Goal: Task Accomplishment & Management: Use online tool/utility

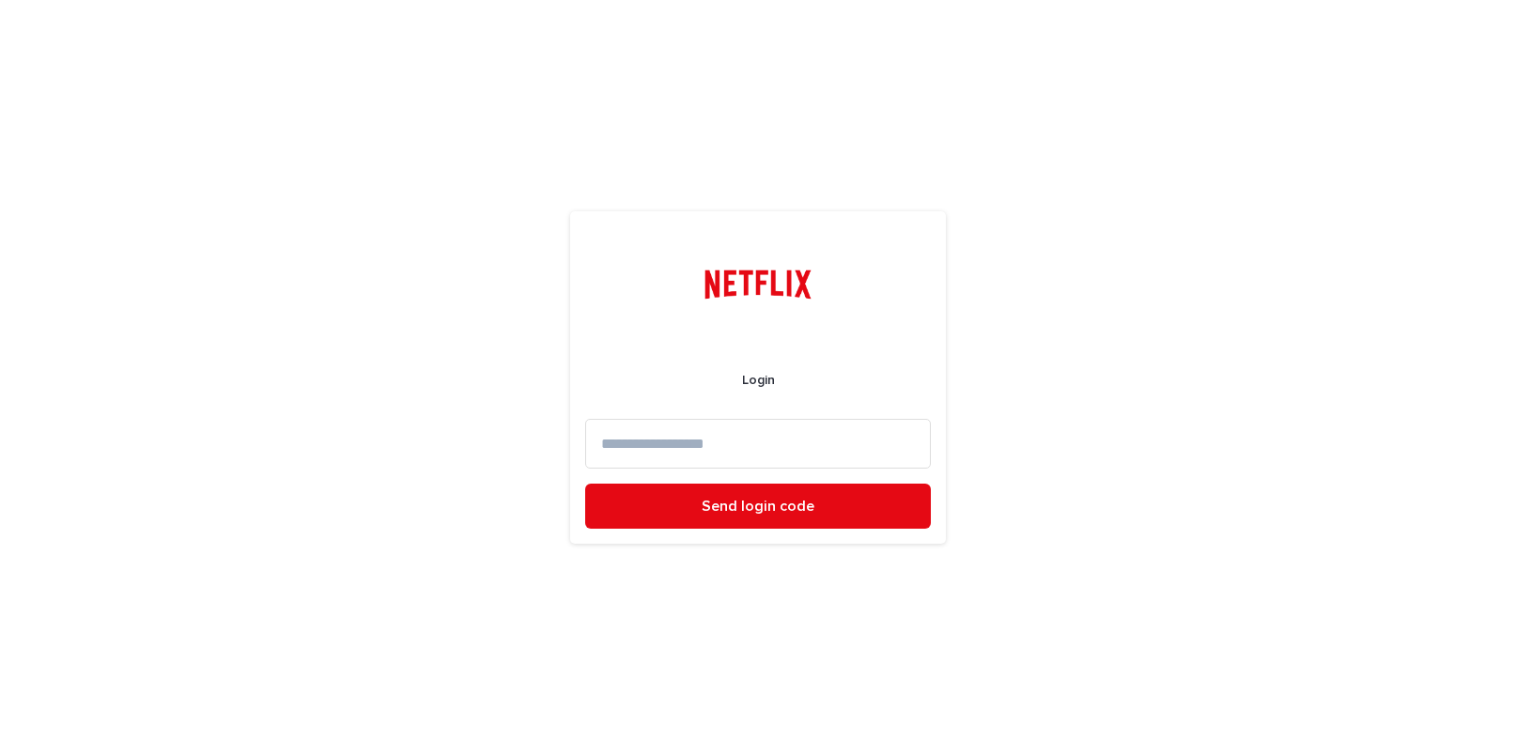
click at [741, 445] on input at bounding box center [758, 444] width 346 height 50
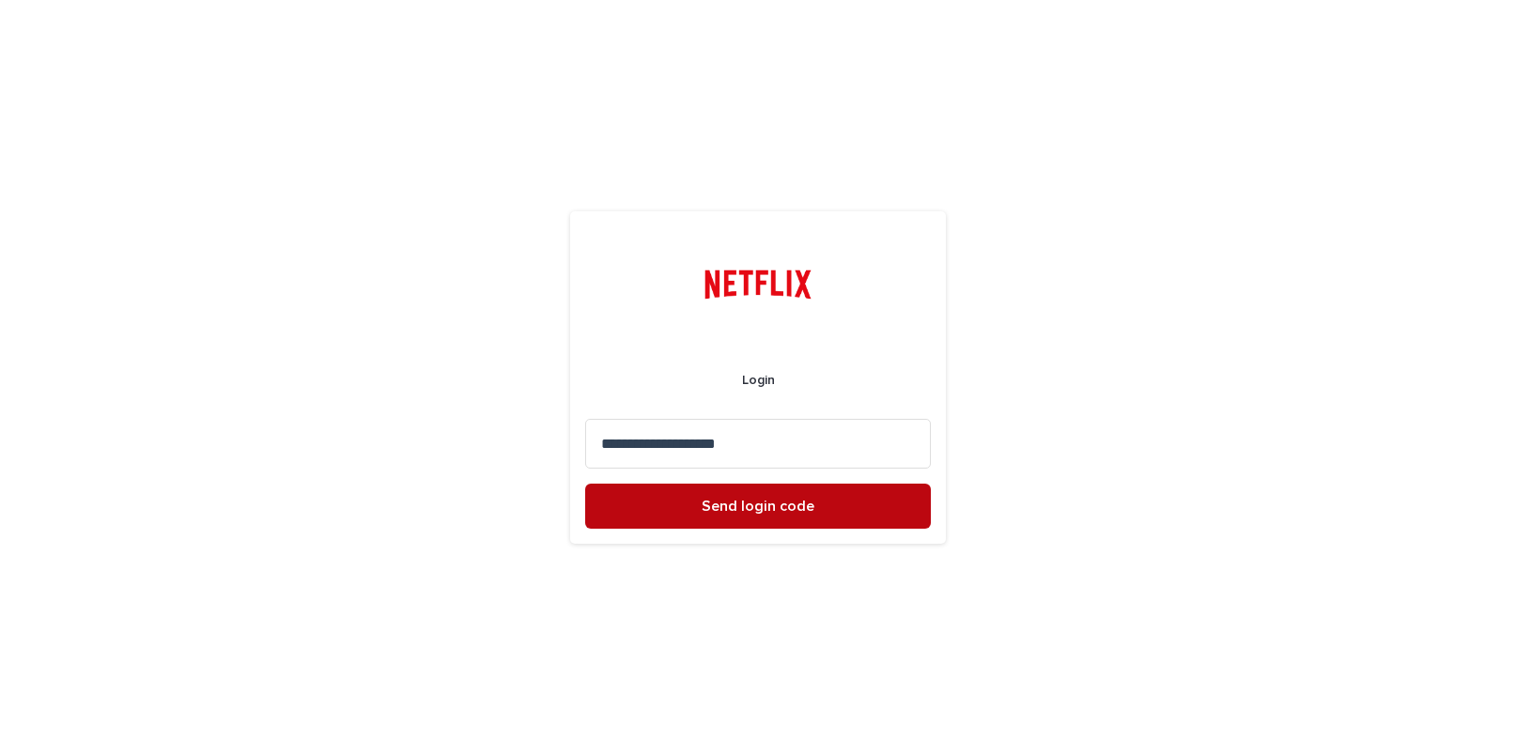
type input "**********"
click at [770, 502] on span "Send login code" at bounding box center [758, 506] width 113 height 15
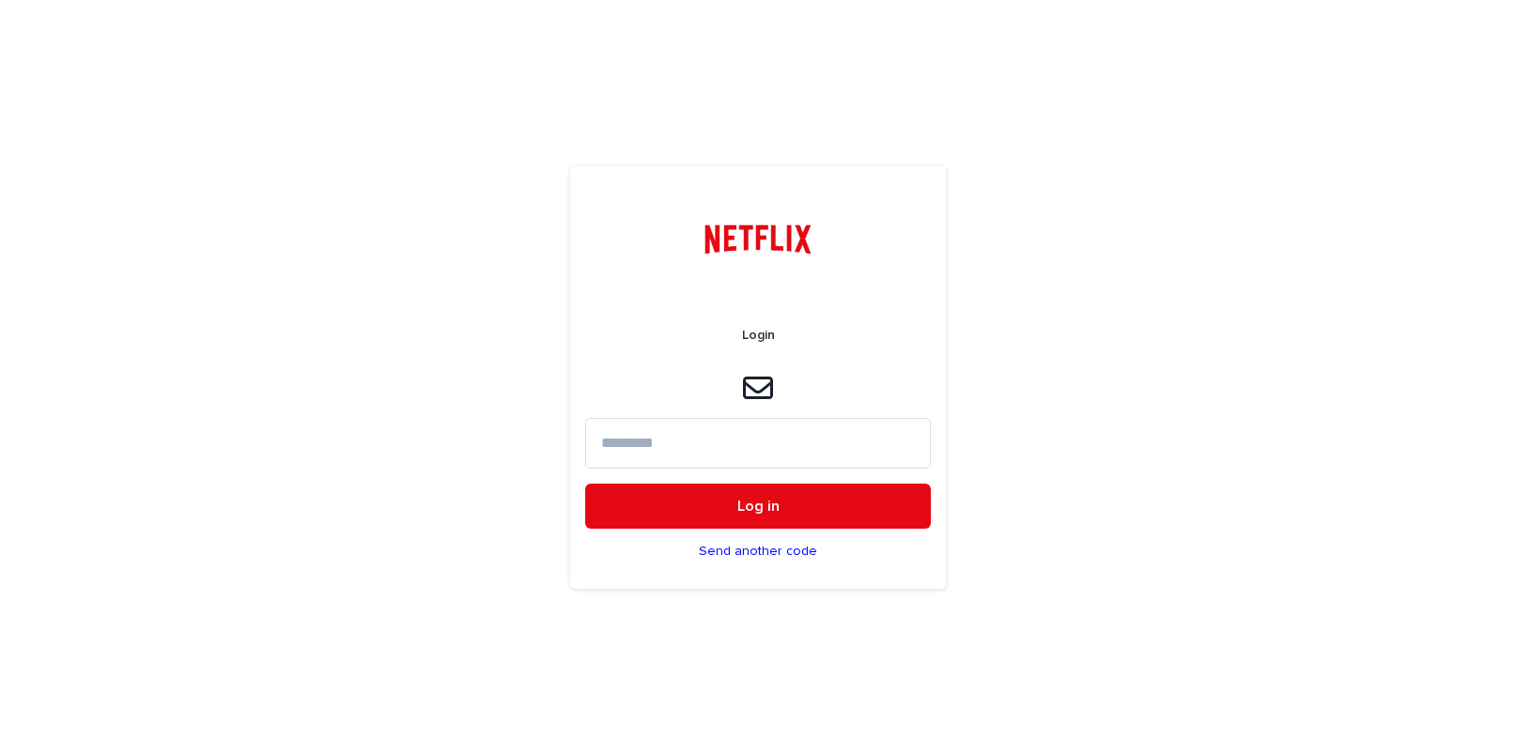
click at [643, 446] on input at bounding box center [758, 443] width 346 height 50
click at [618, 439] on input at bounding box center [758, 443] width 346 height 50
paste input "******"
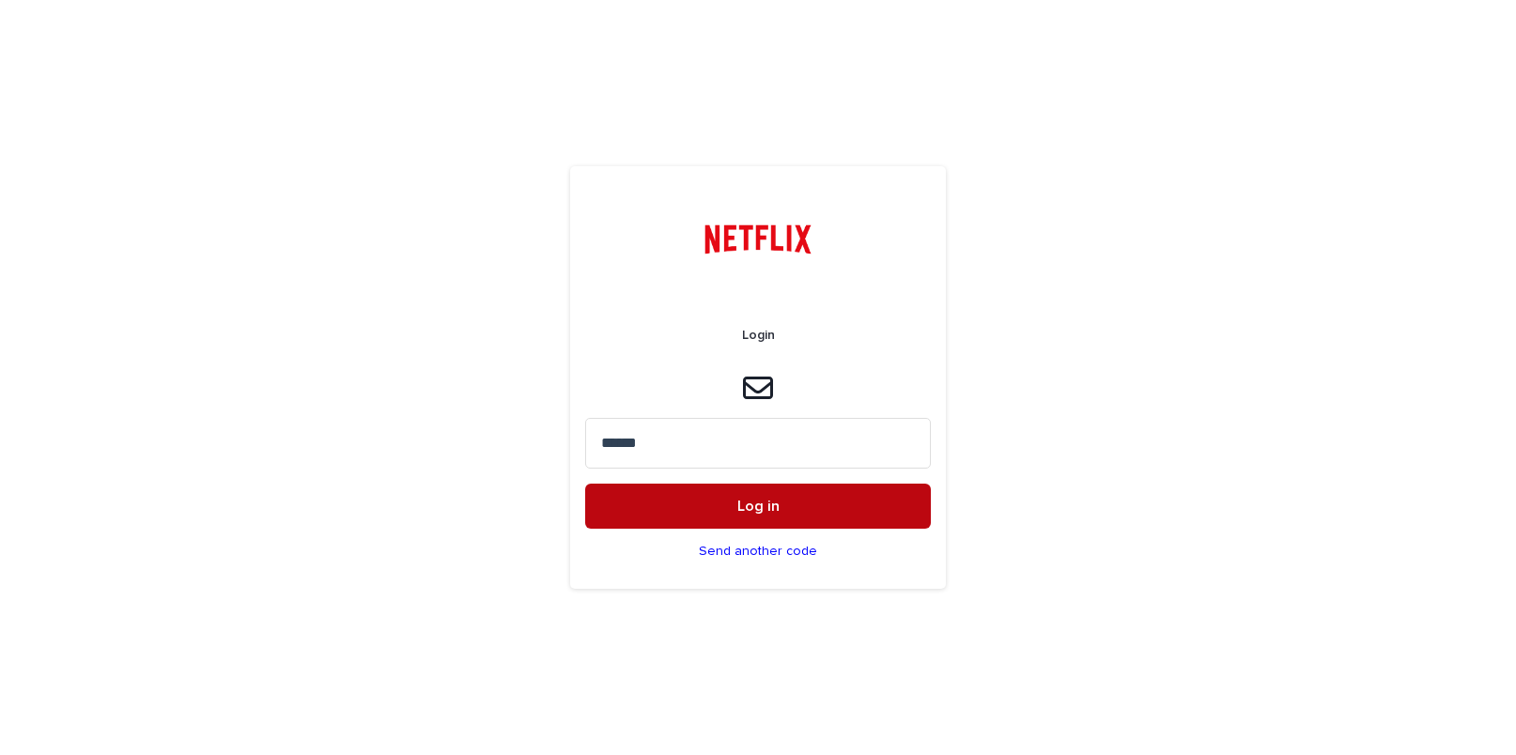
type input "******"
click at [745, 506] on span "Log in" at bounding box center [758, 506] width 42 height 15
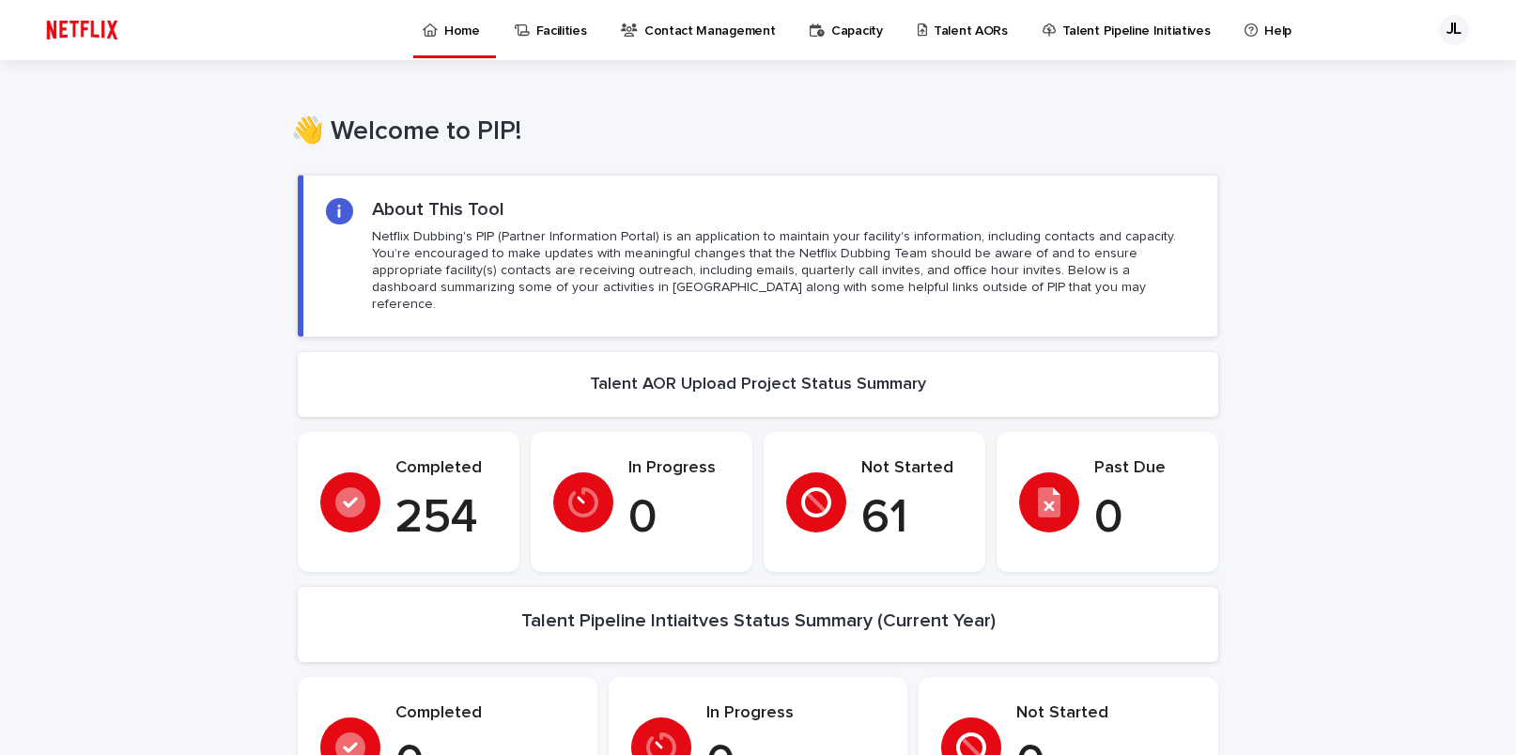
click at [933, 26] on p "Talent AORs" at bounding box center [970, 19] width 74 height 39
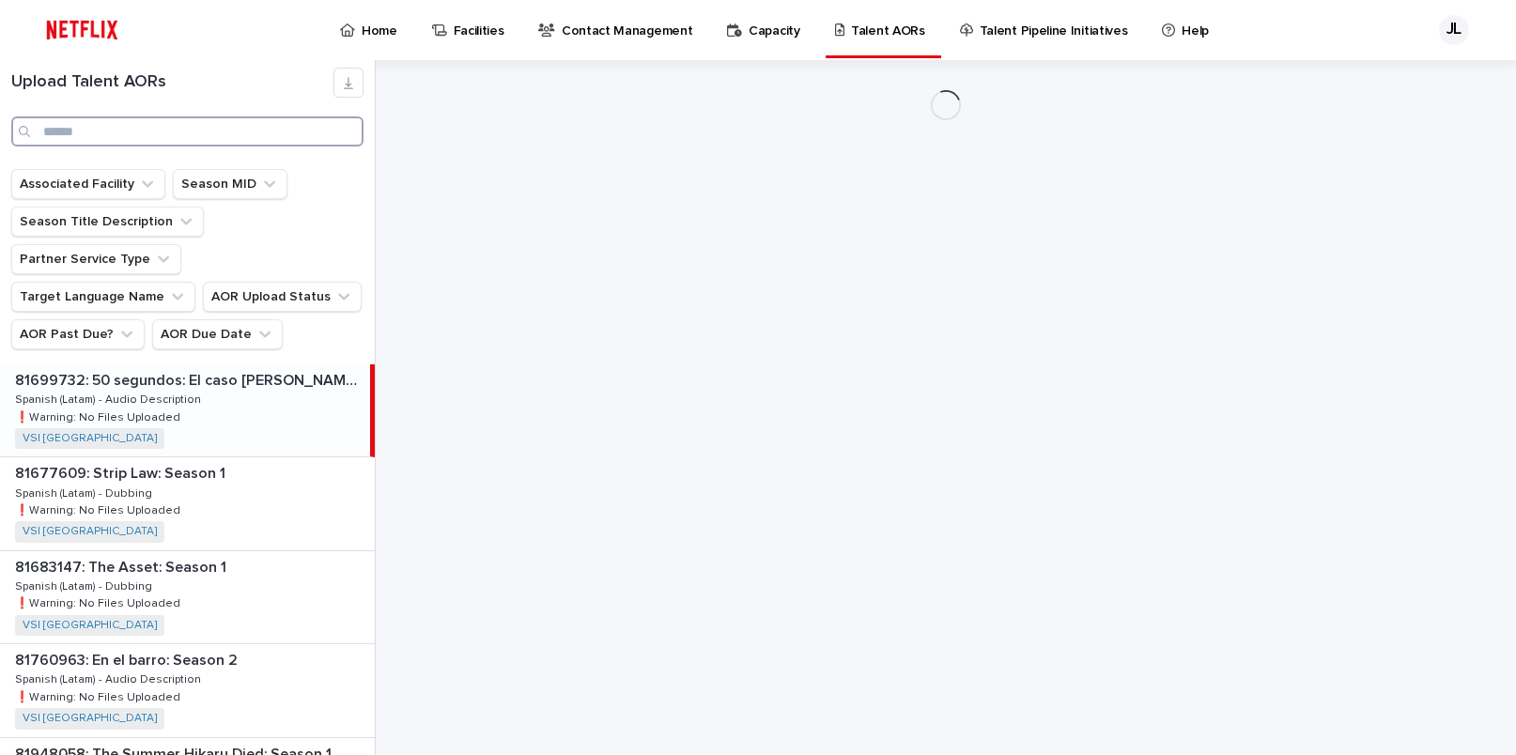
click at [197, 135] on input "Search" at bounding box center [187, 131] width 352 height 30
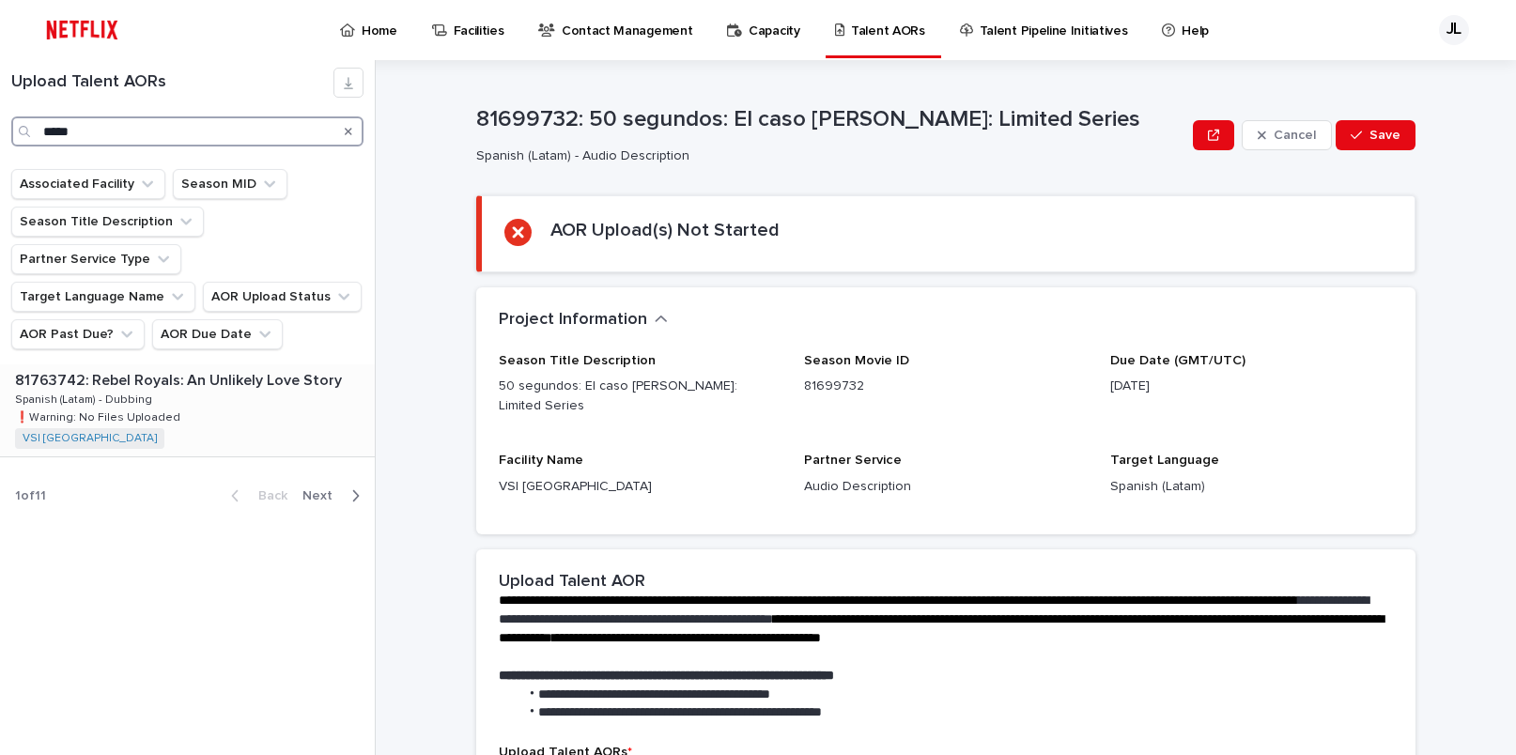
type input "*****"
click at [181, 364] on div "81763742: Rebel Royals: An Unlikely Love Story 81763742: Rebel Royals: An Unlik…" at bounding box center [187, 410] width 375 height 92
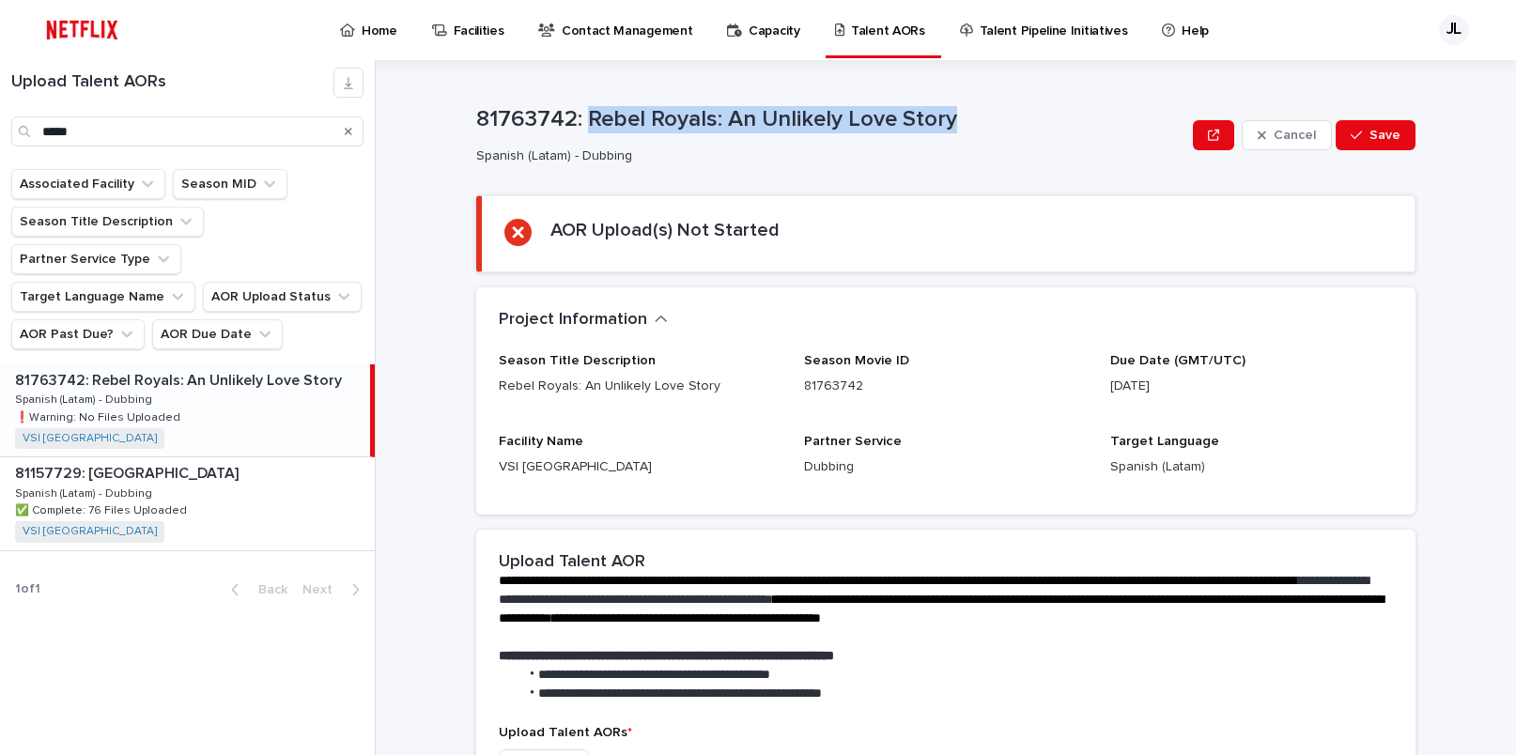
drag, startPoint x: 582, startPoint y: 117, endPoint x: 946, endPoint y: 131, distance: 363.7
click at [946, 131] on p "81763742: Rebel Royals: An Unlikely Love Story" at bounding box center [830, 119] width 709 height 27
copy p "Rebel Royals: An Unlikely Love Story"
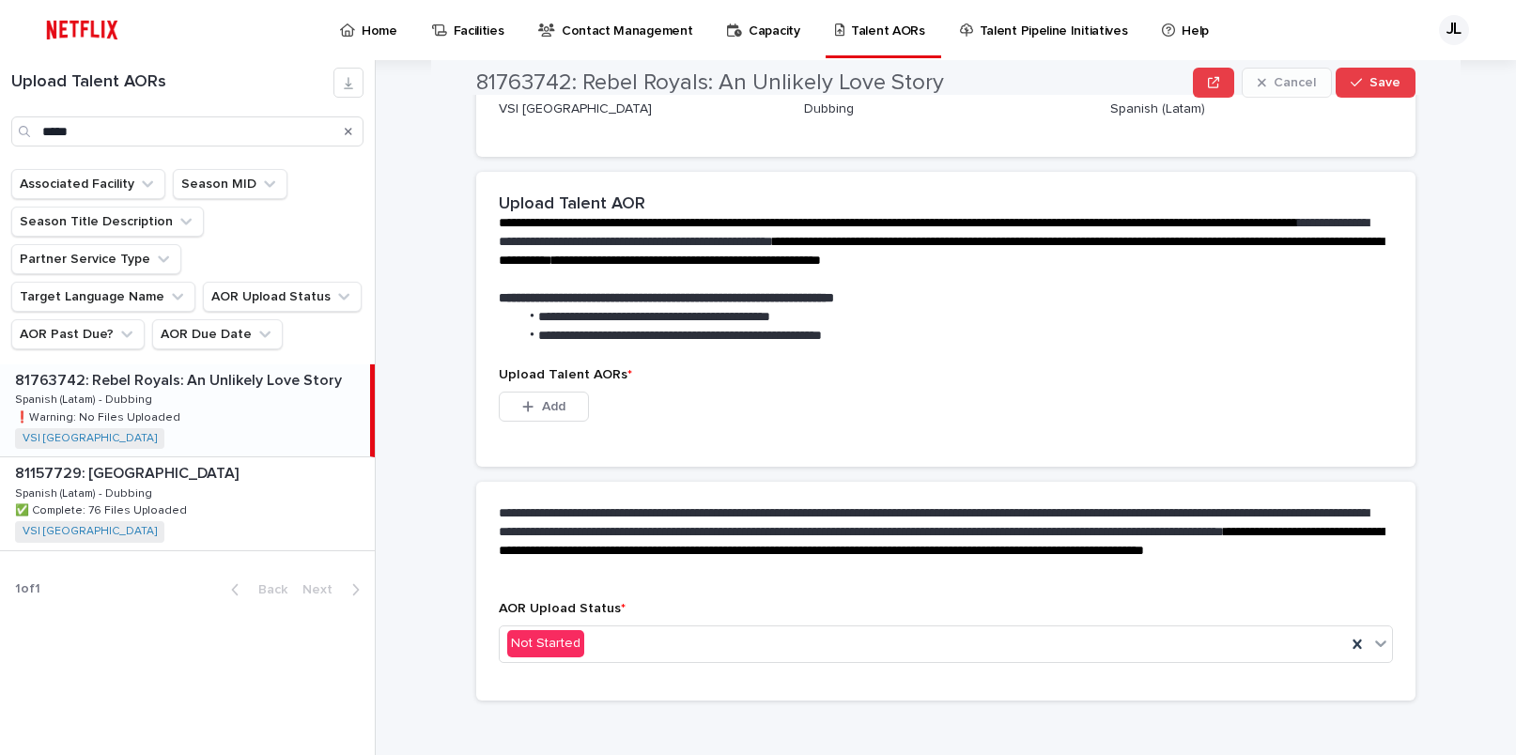
scroll to position [371, 0]
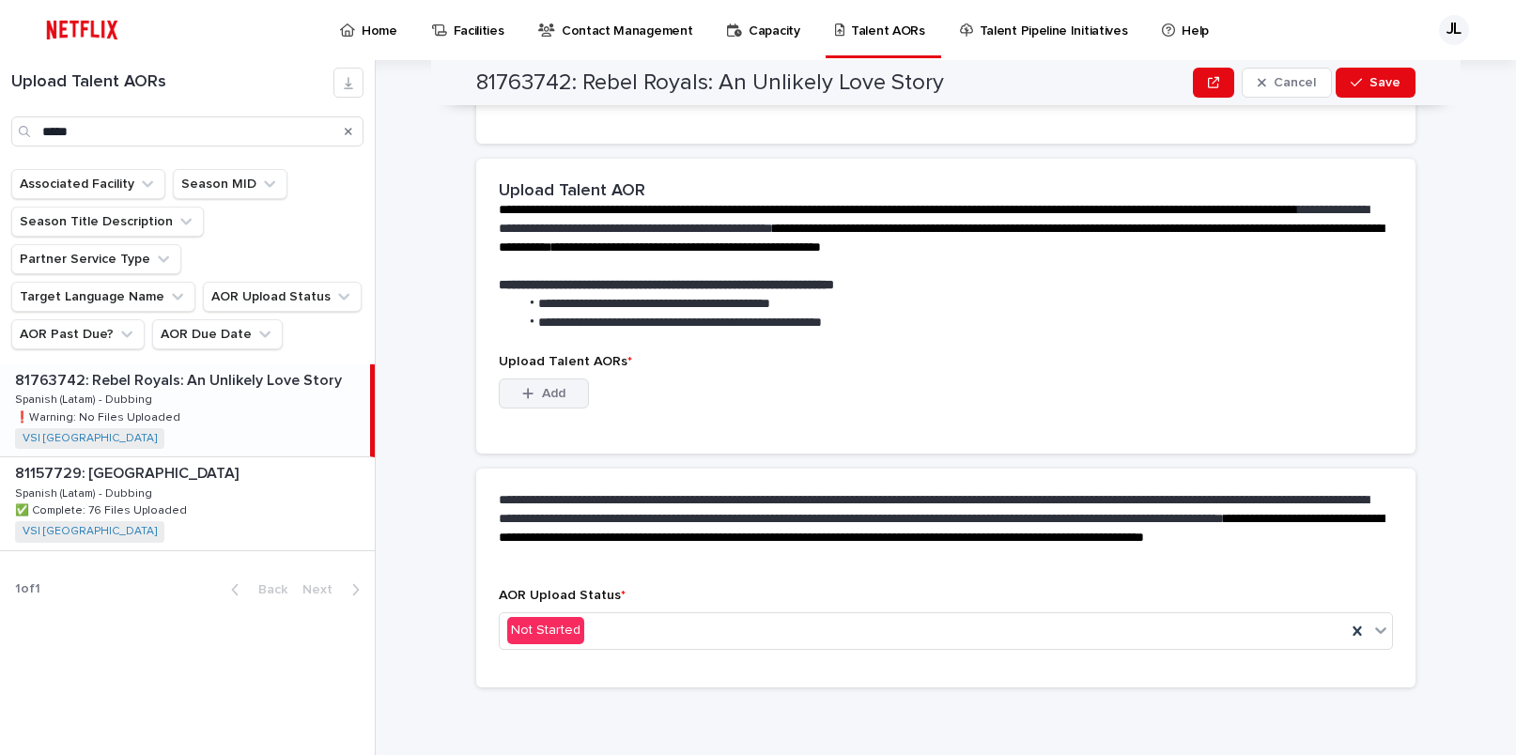
click at [513, 396] on button "Add" at bounding box center [544, 393] width 90 height 30
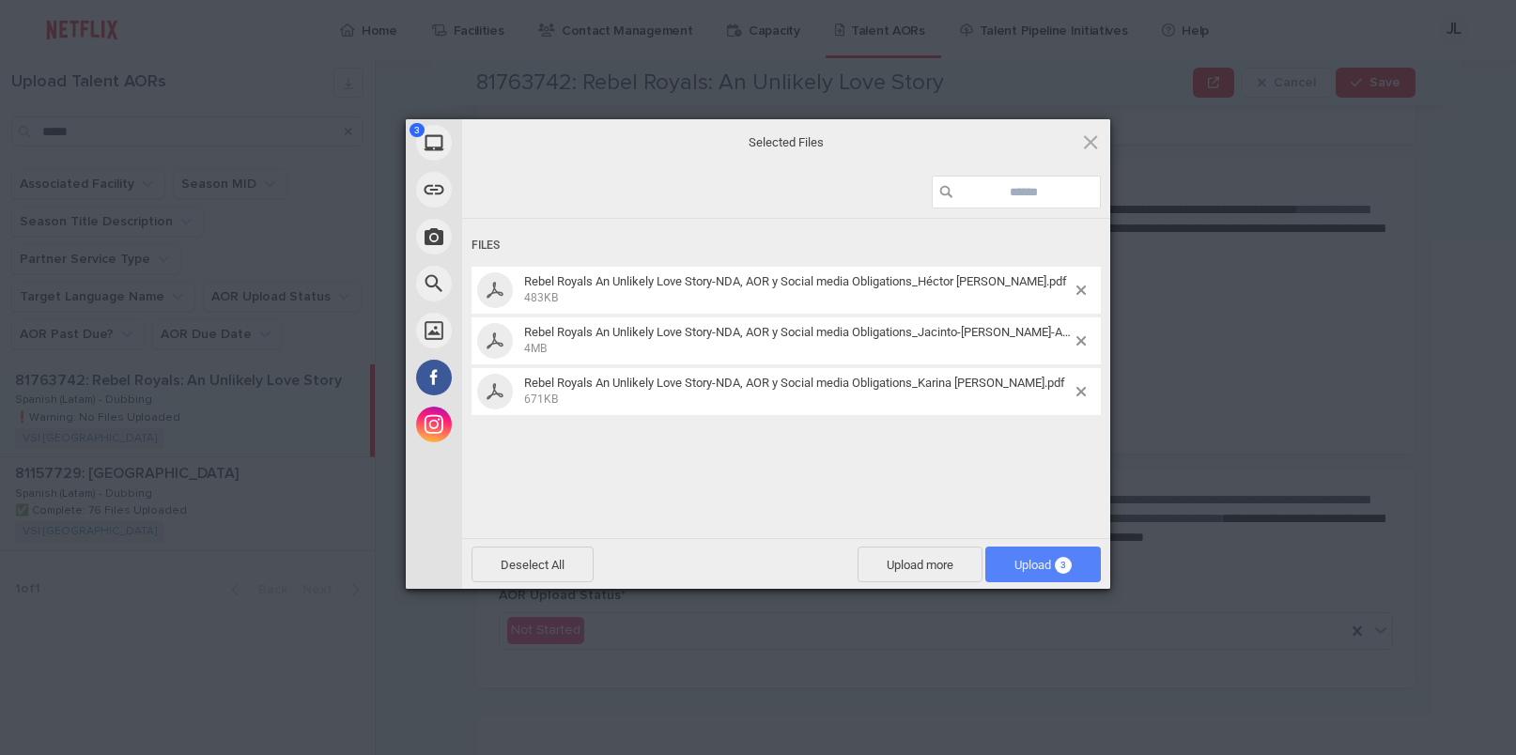
click at [1027, 568] on span "Upload 3" at bounding box center [1042, 565] width 57 height 14
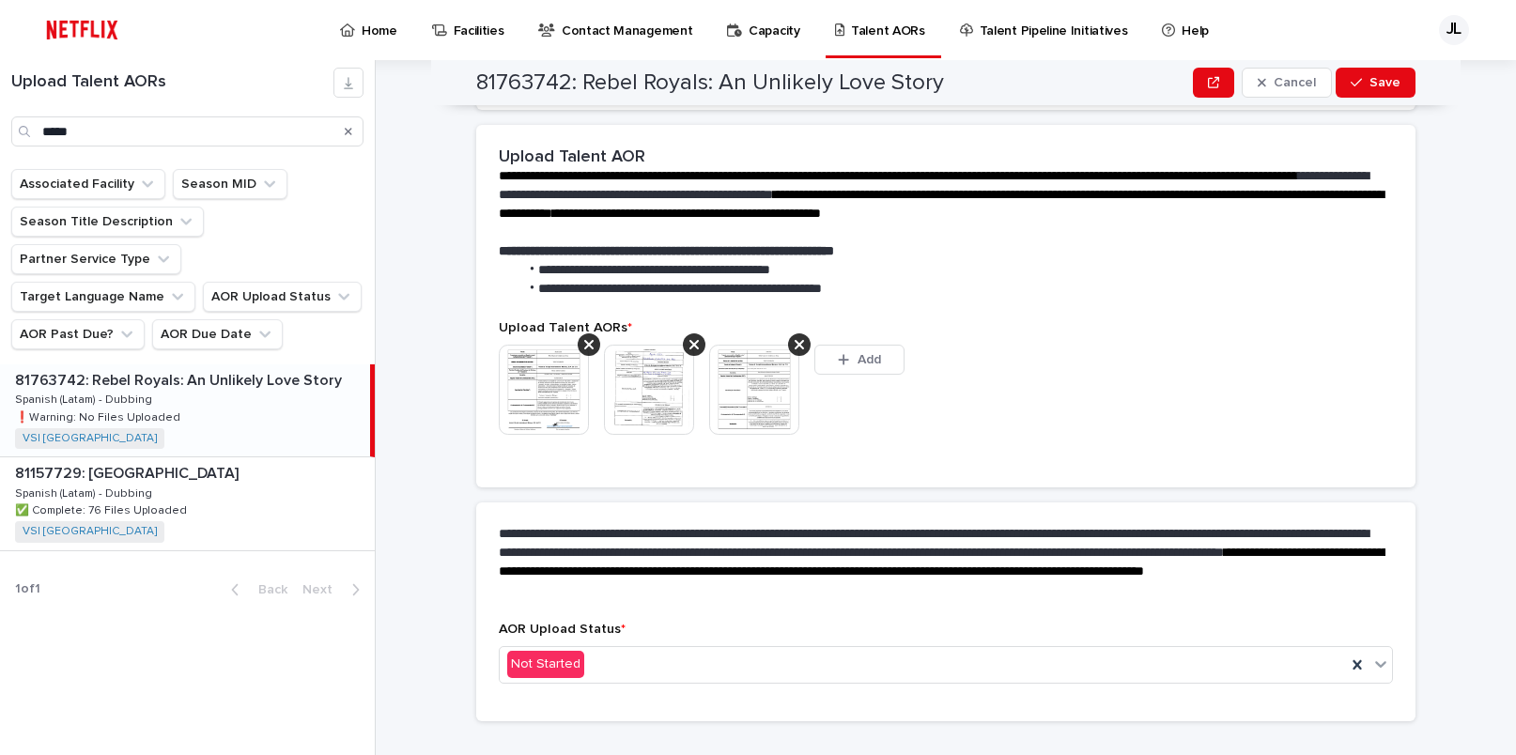
scroll to position [347, 0]
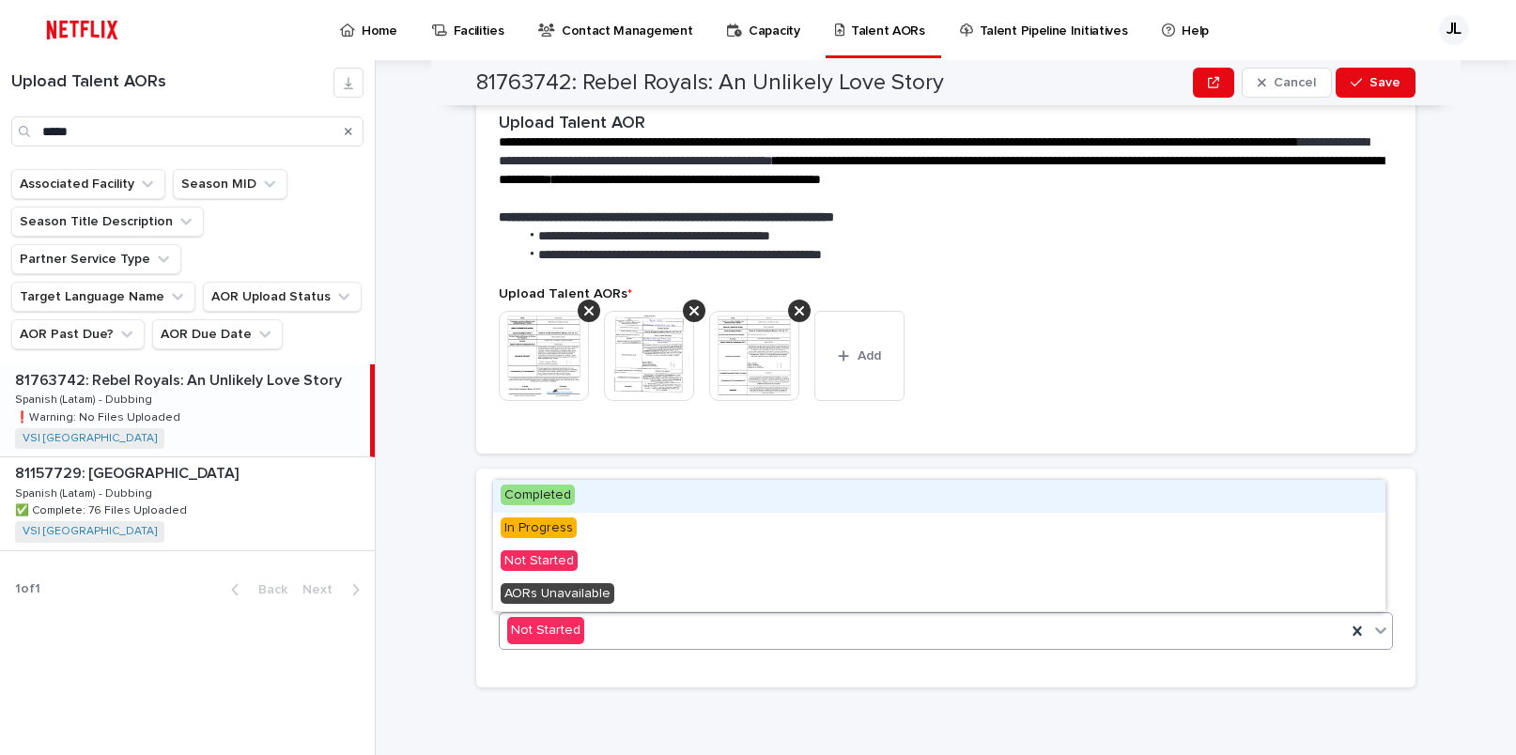
click at [1375, 629] on icon at bounding box center [1380, 630] width 11 height 7
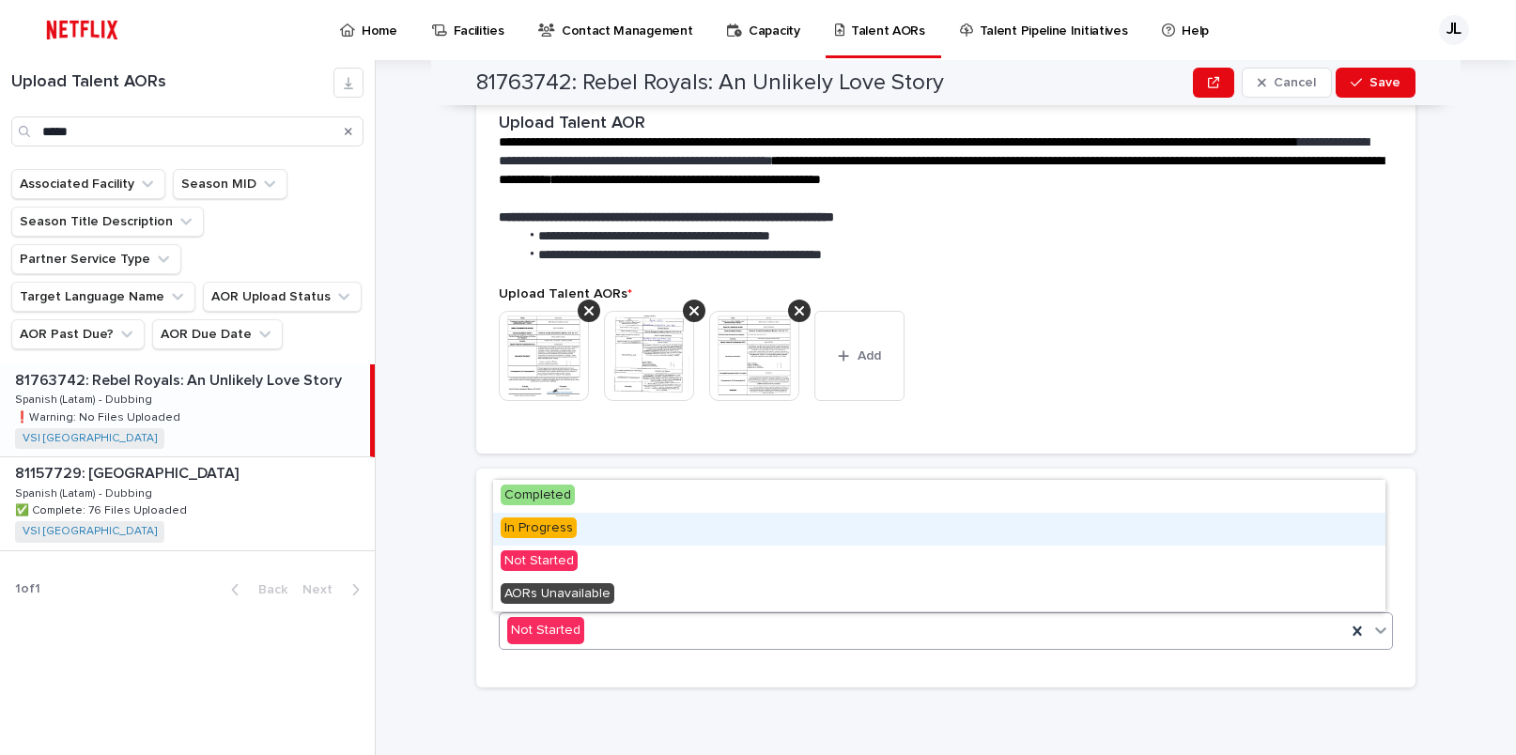
click at [580, 530] on div "In Progress" at bounding box center [939, 529] width 892 height 33
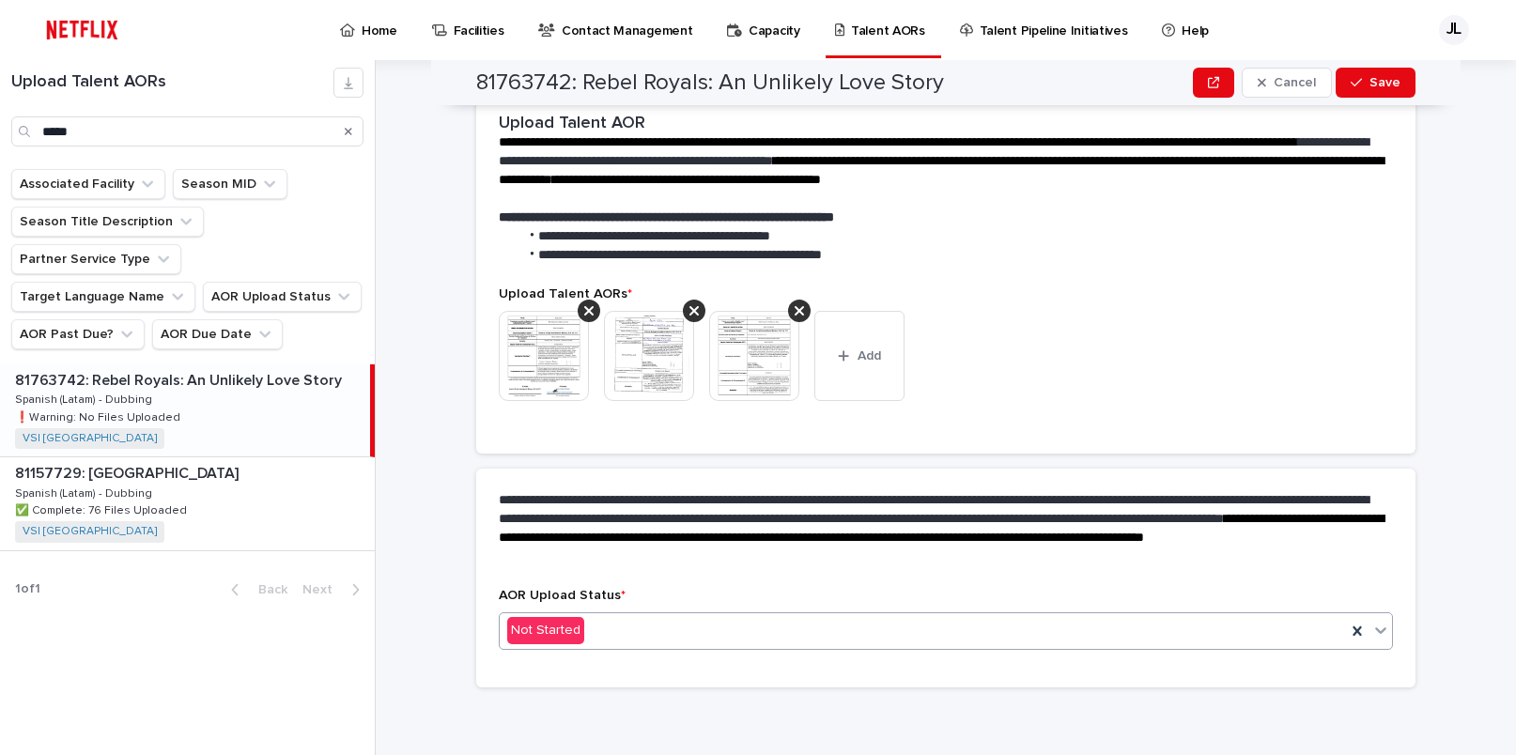
scroll to position [401, 0]
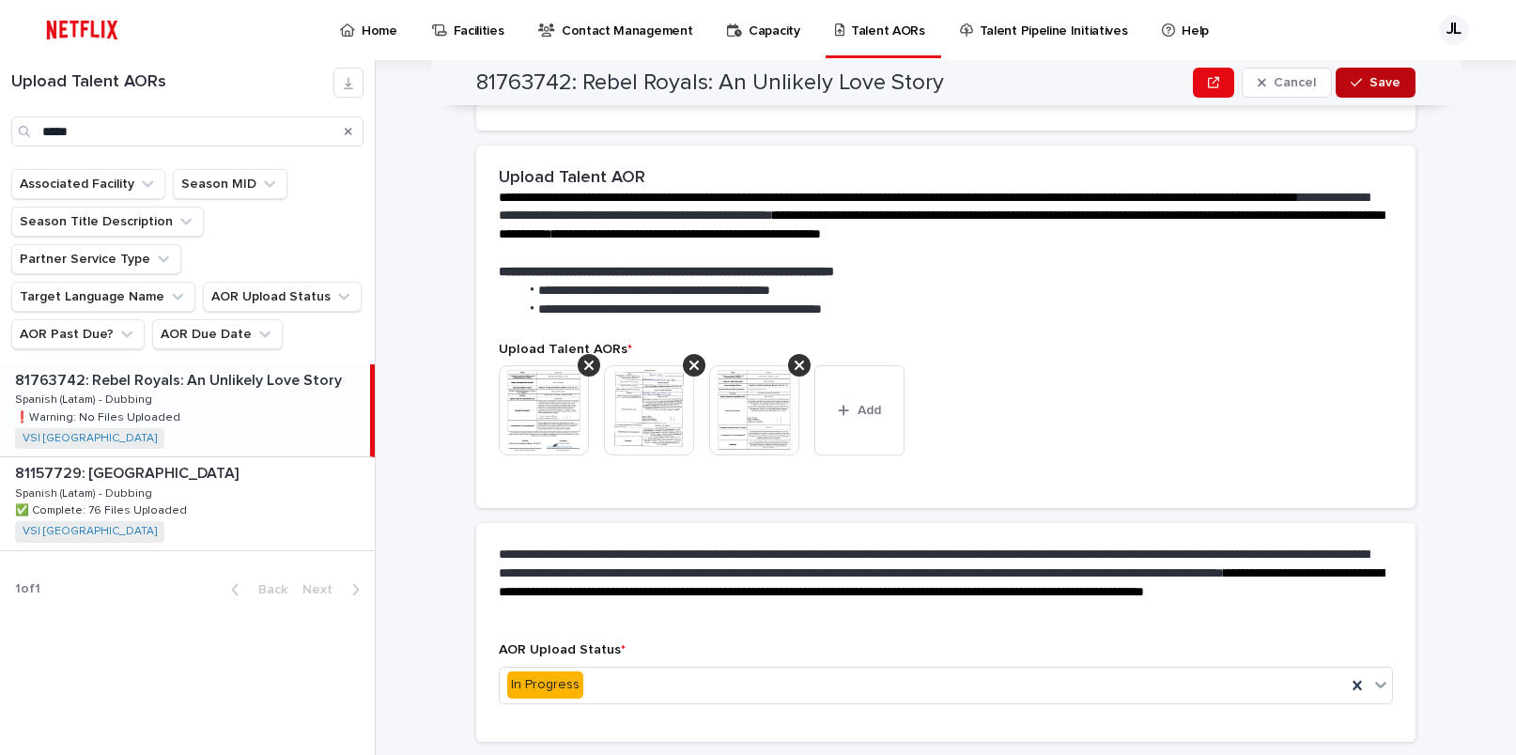
click at [1361, 88] on button "Save" at bounding box center [1375, 83] width 80 height 30
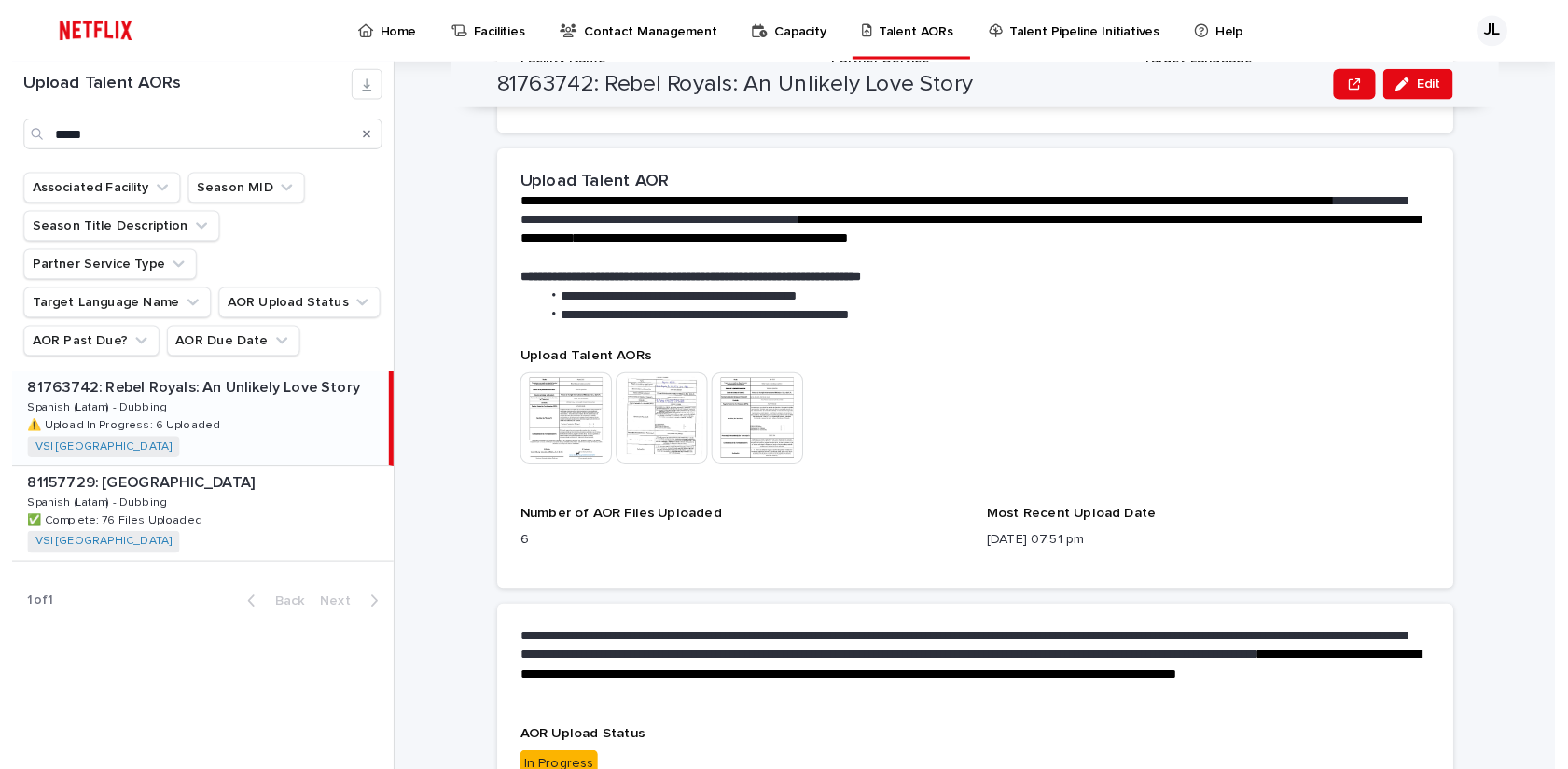
scroll to position [438, 0]
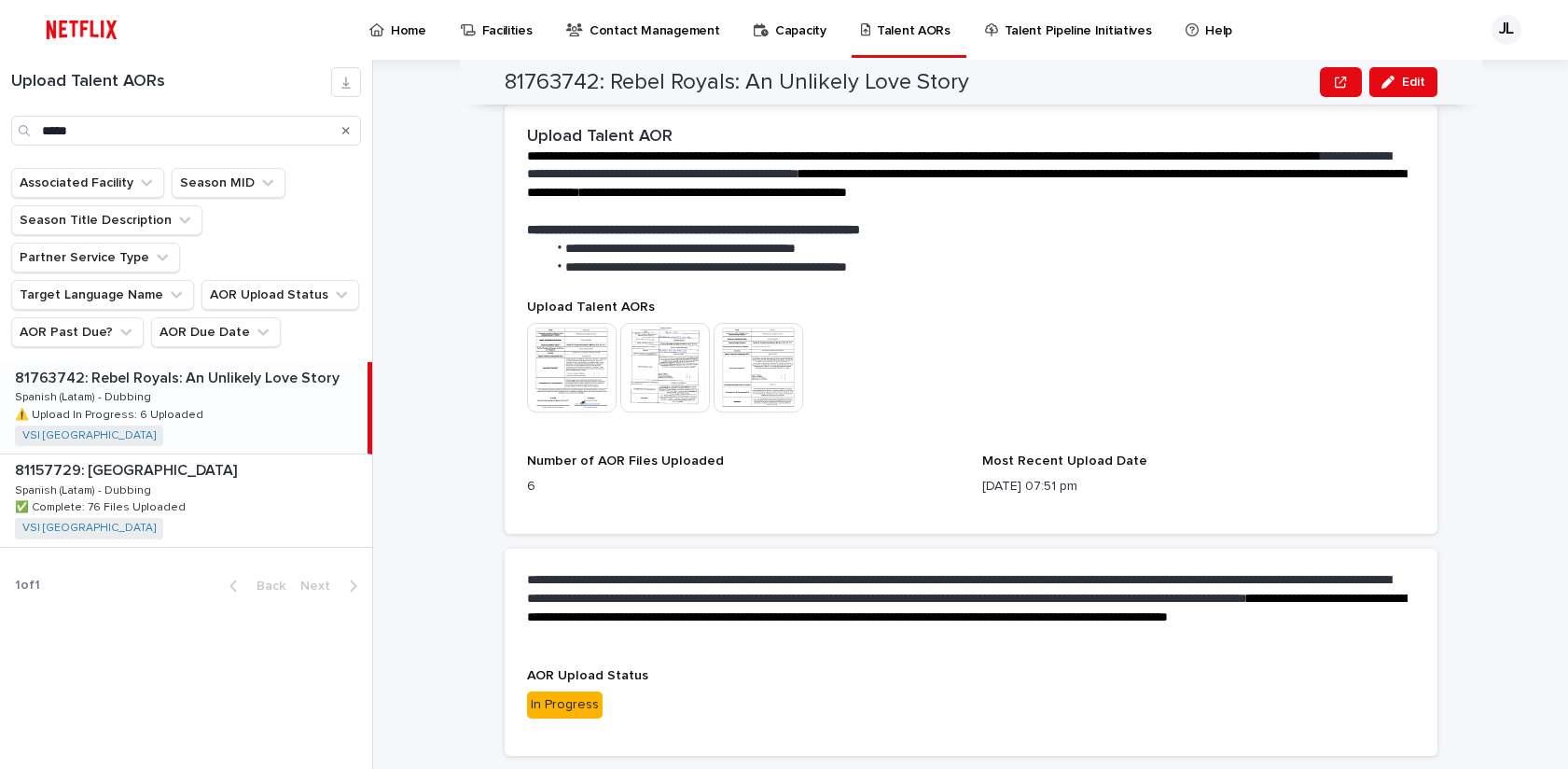
click at [1186, 262] on li "**********" at bounding box center [976, 267] width 861 height 19
click at [420, 38] on p "Home" at bounding box center [408, 19] width 36 height 39
